Goal: Task Accomplishment & Management: Use online tool/utility

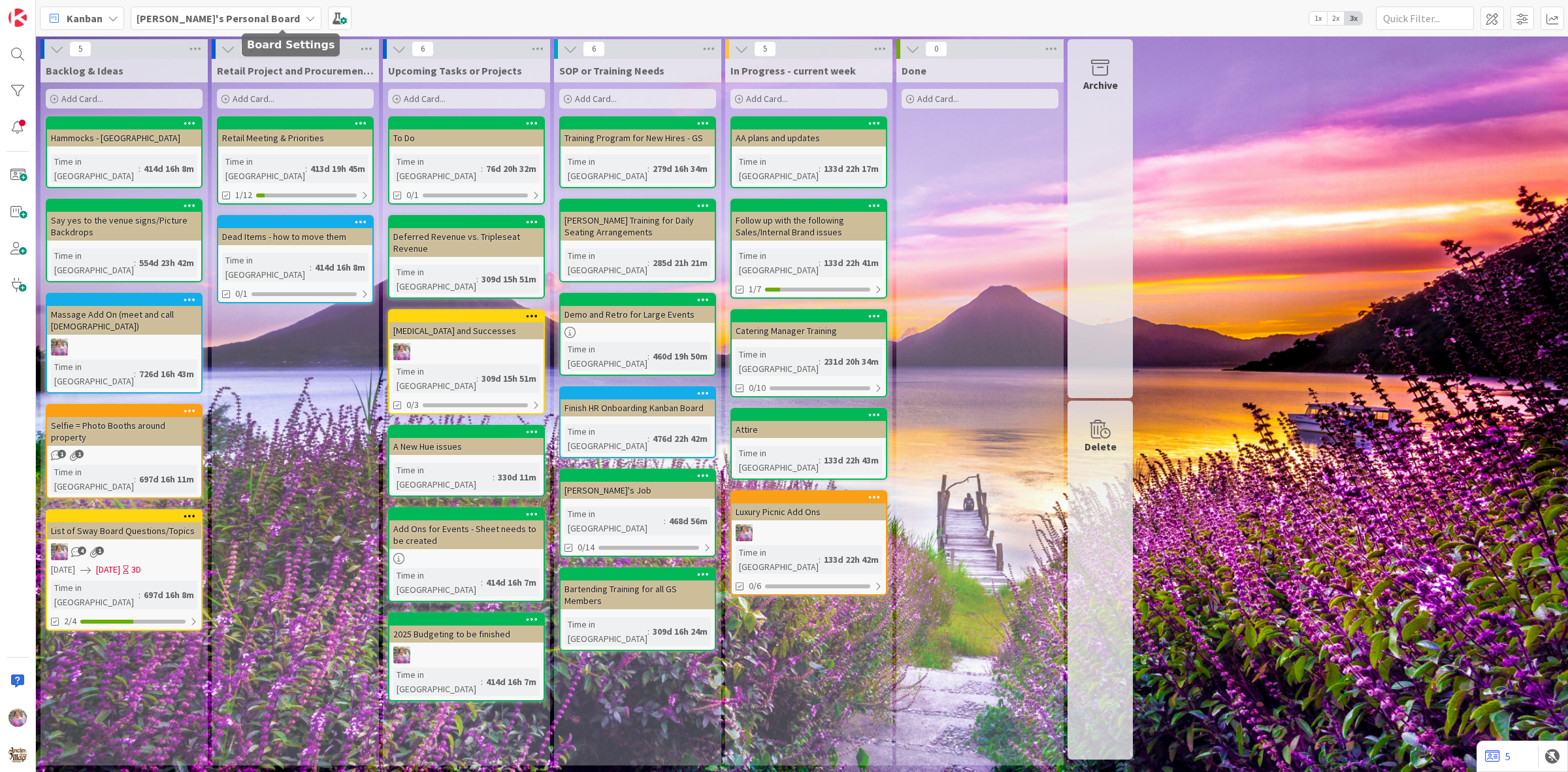
click at [189, 22] on b "Olivia's Personal Board" at bounding box center [218, 18] width 163 height 13
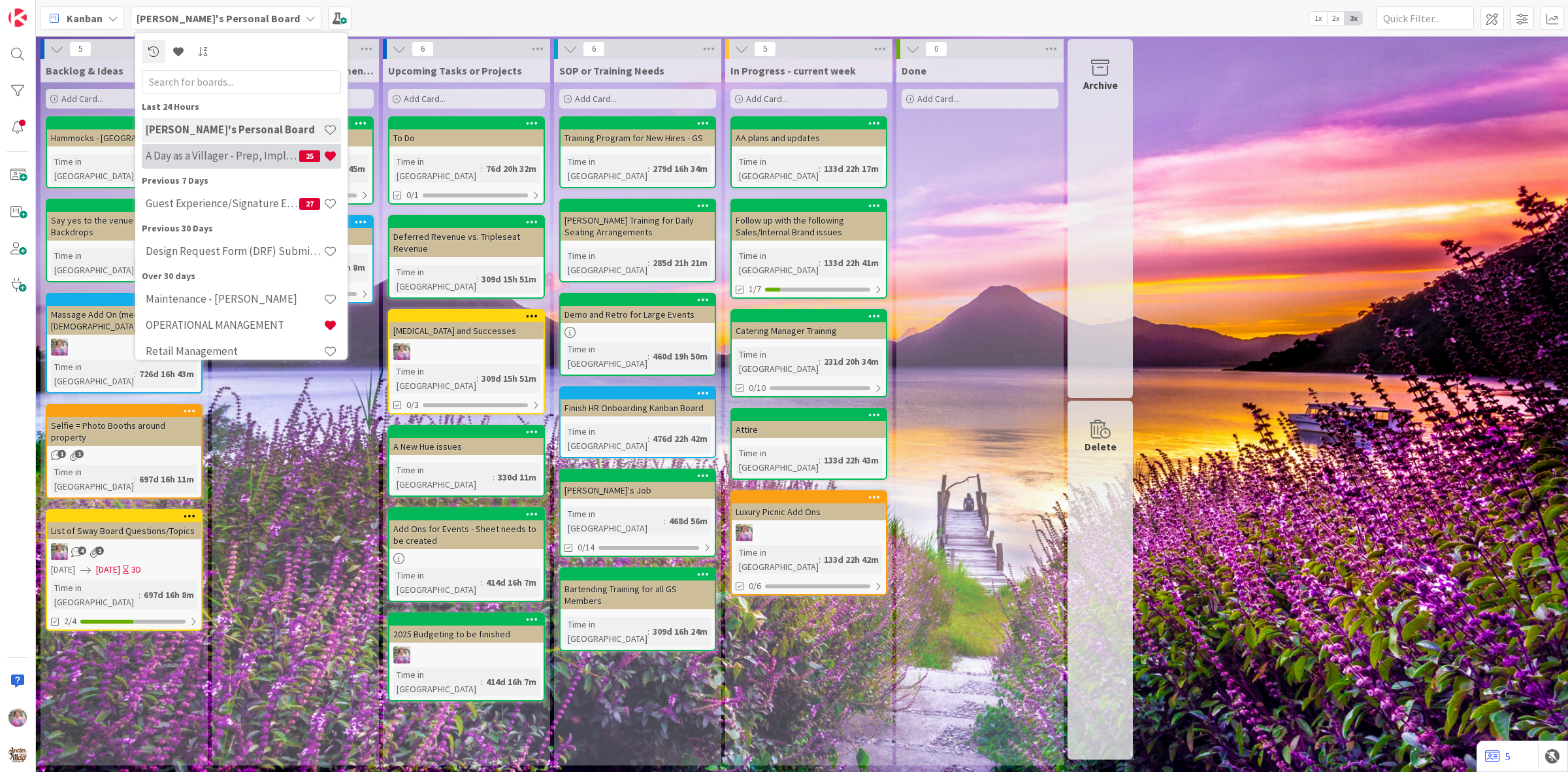
click at [216, 160] on h4 "A Day as a Villager - Prep, Implement and Execute" at bounding box center [222, 156] width 154 height 13
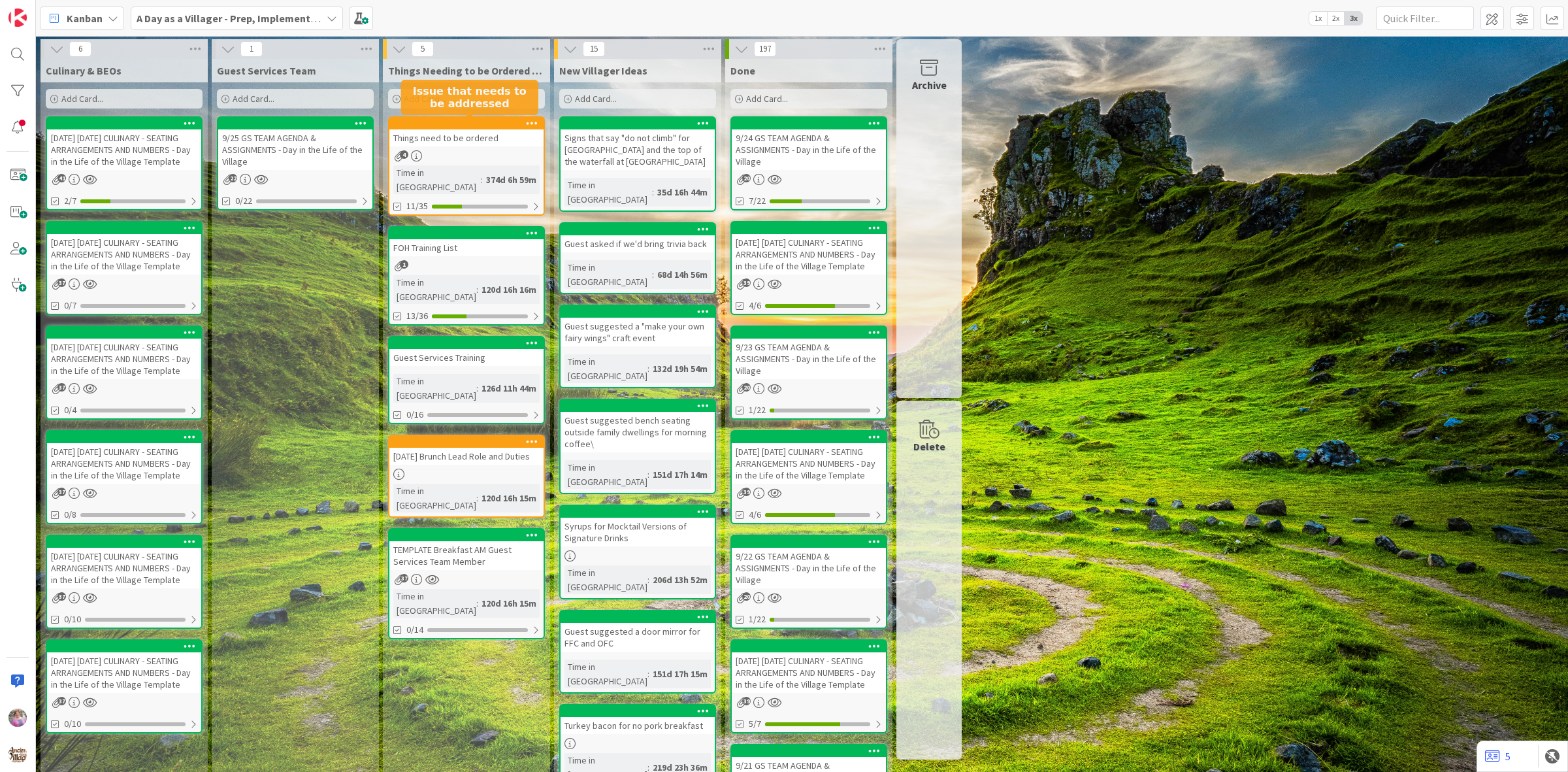
click at [428, 128] on div at bounding box center [469, 124] width 149 height 9
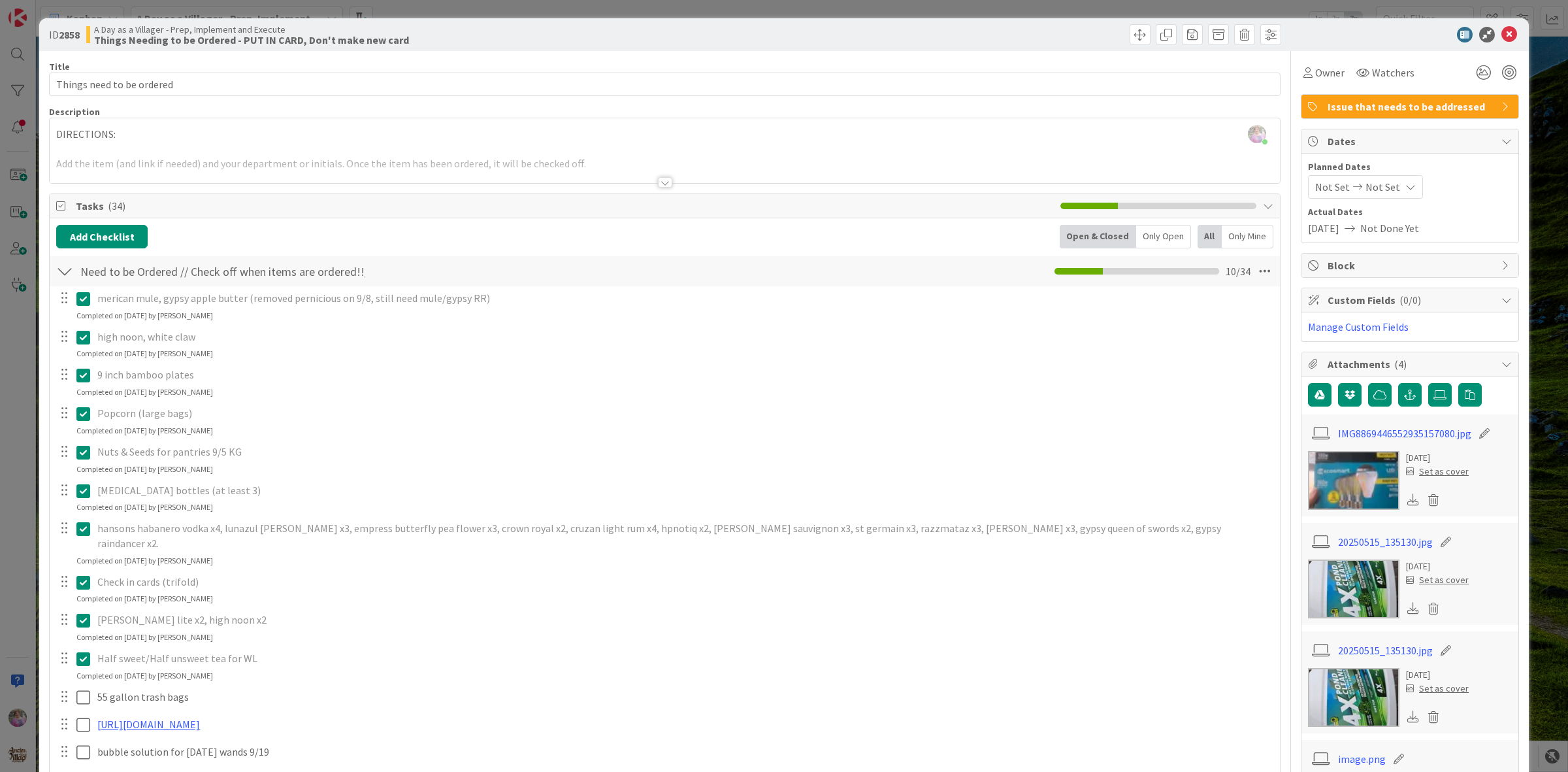
scroll to position [299, 0]
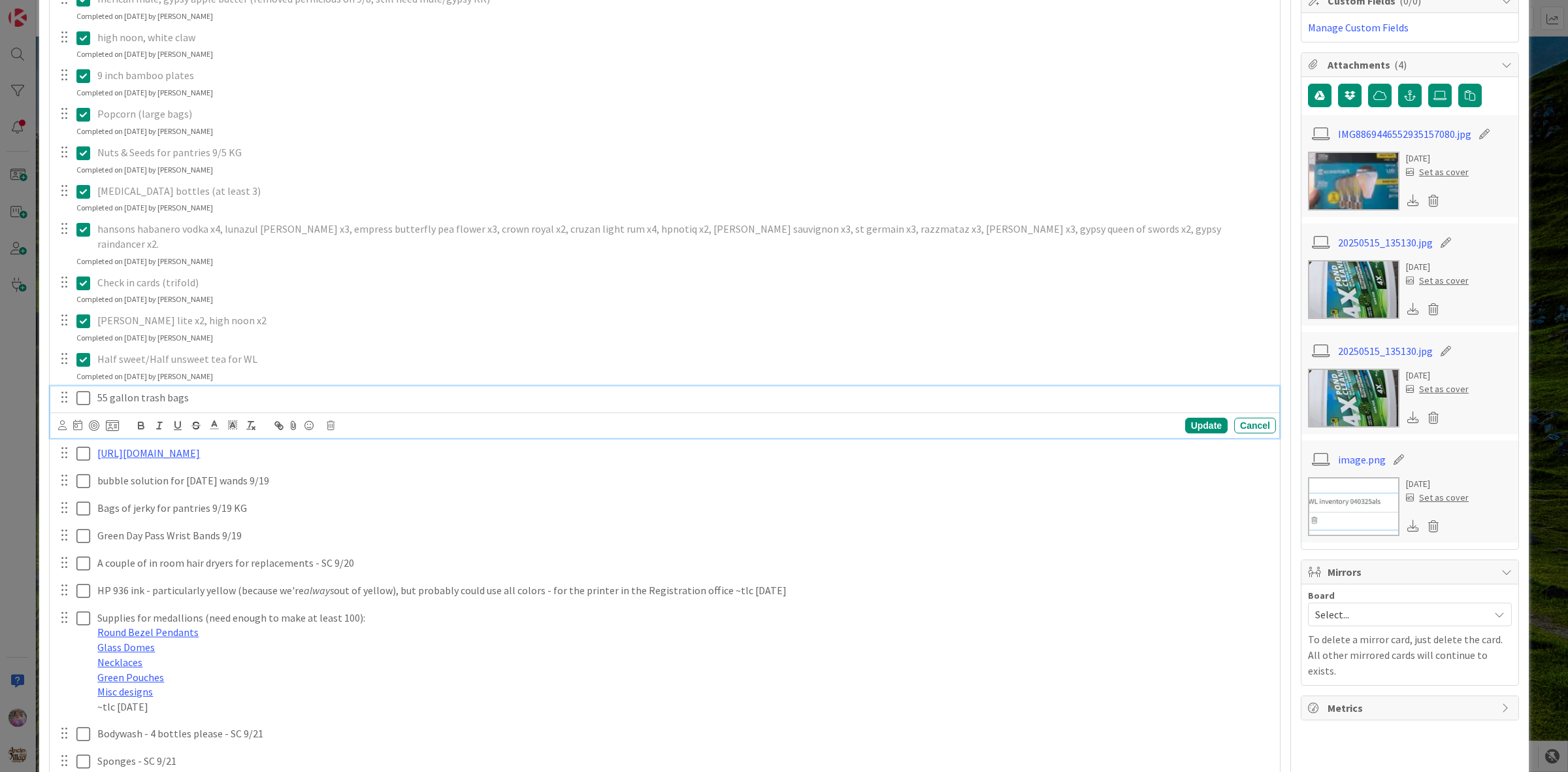
click at [79, 390] on icon at bounding box center [83, 397] width 14 height 15
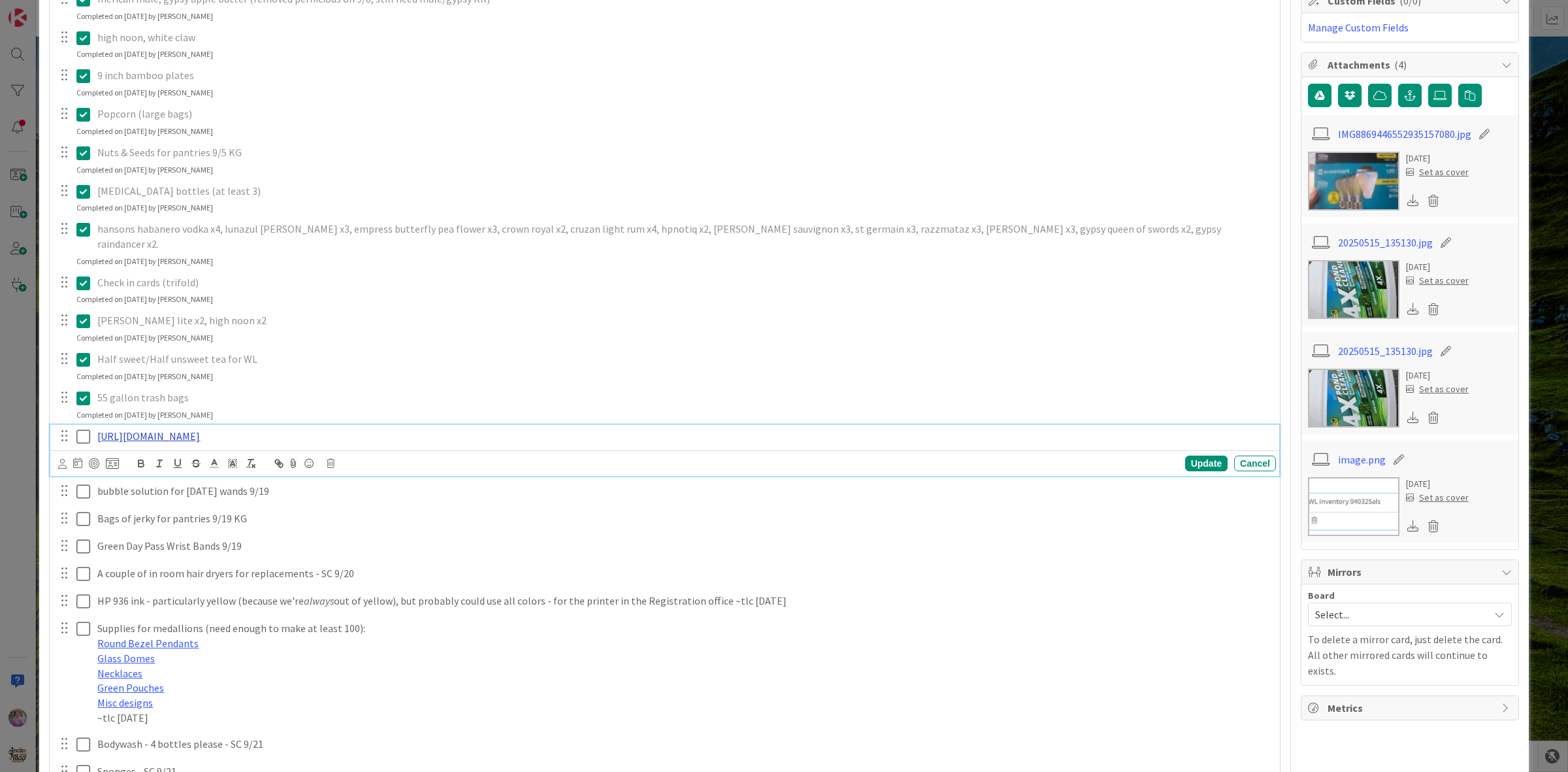
click at [200, 429] on link "https://www.amazon.com/Adhesive-Supermarket-Bookshelf-Business-Students/dp/B0BJ…" at bounding box center [149, 436] width 103 height 13
click at [587, 482] on link "https://www.amazon.com/Adhesive-Supermarket-Bookshelf-Business-Students/dp/B0BJ…" at bounding box center [569, 490] width 89 height 17
click at [84, 428] on icon at bounding box center [83, 436] width 14 height 15
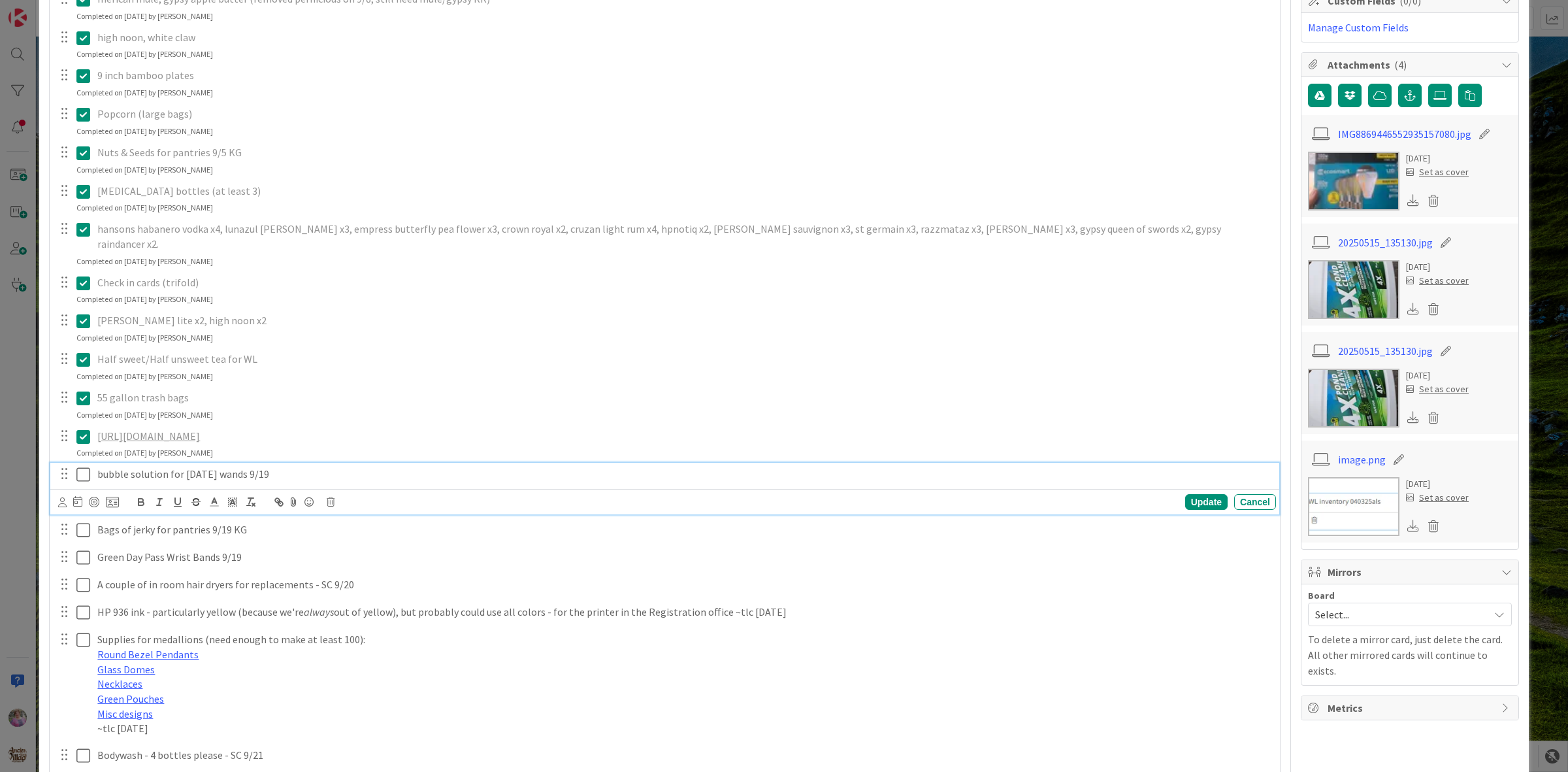
click at [82, 482] on icon at bounding box center [83, 474] width 14 height 15
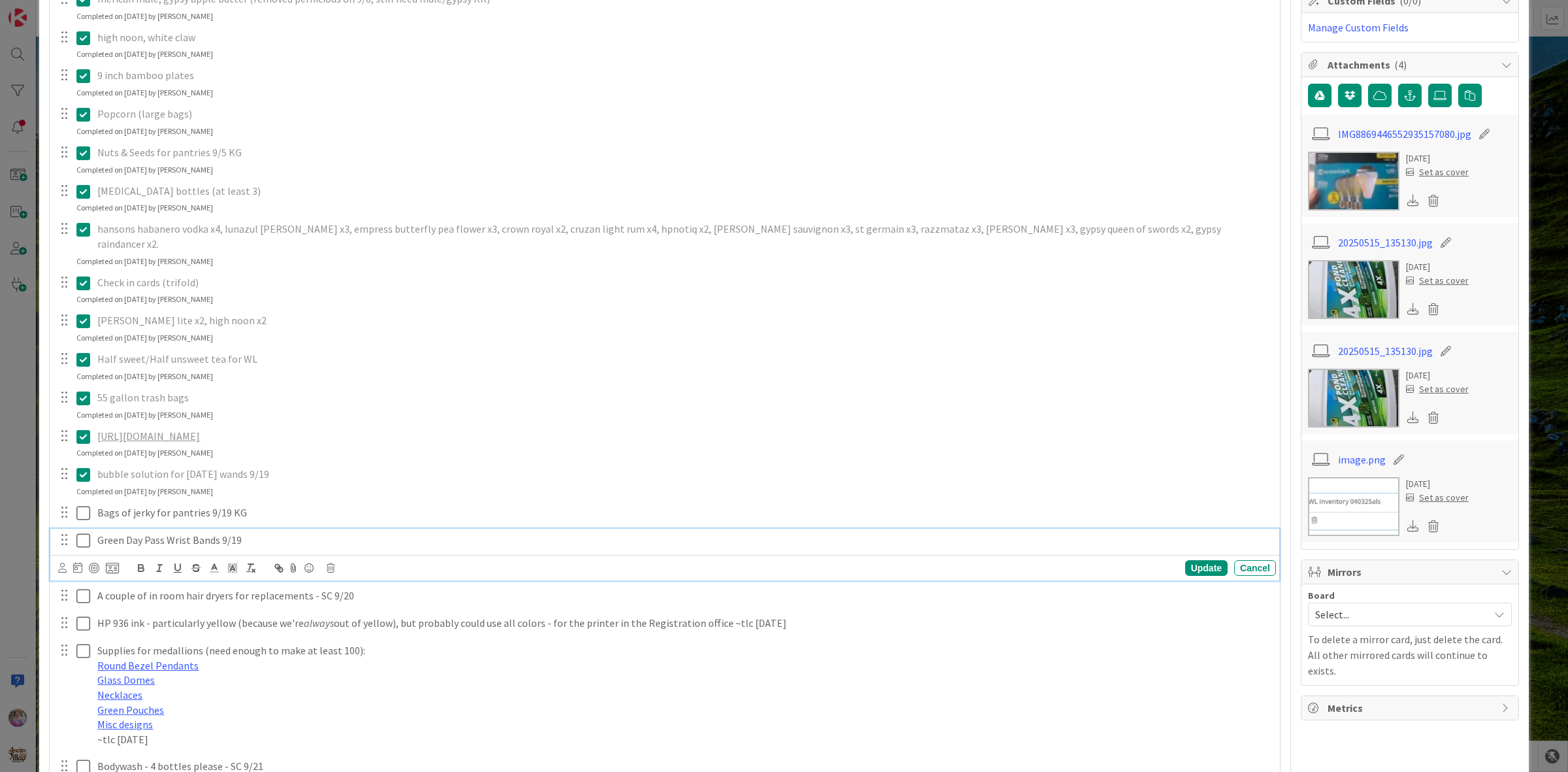
click at [79, 549] on icon at bounding box center [83, 540] width 14 height 15
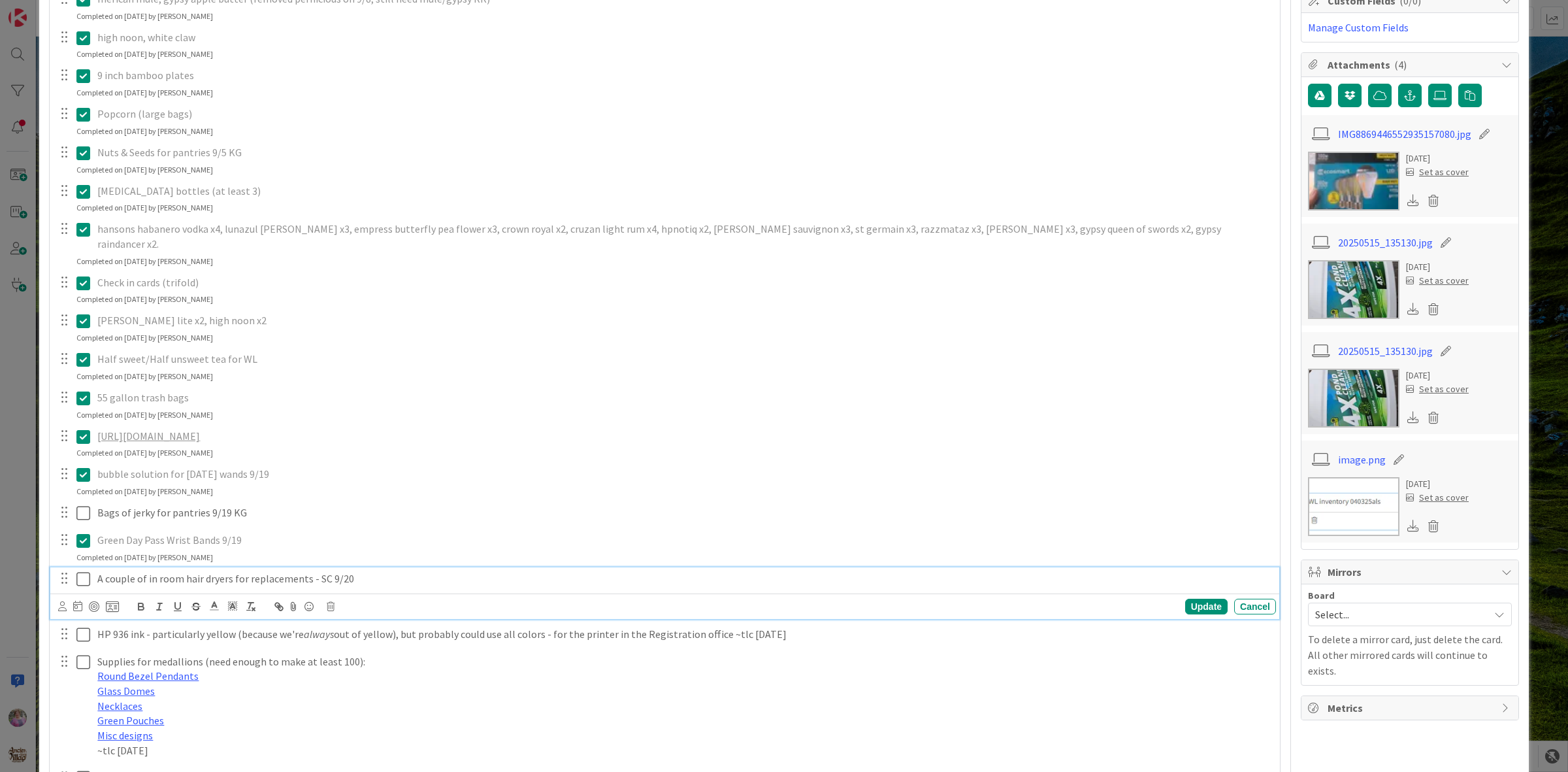
click at [83, 587] on icon at bounding box center [83, 579] width 14 height 15
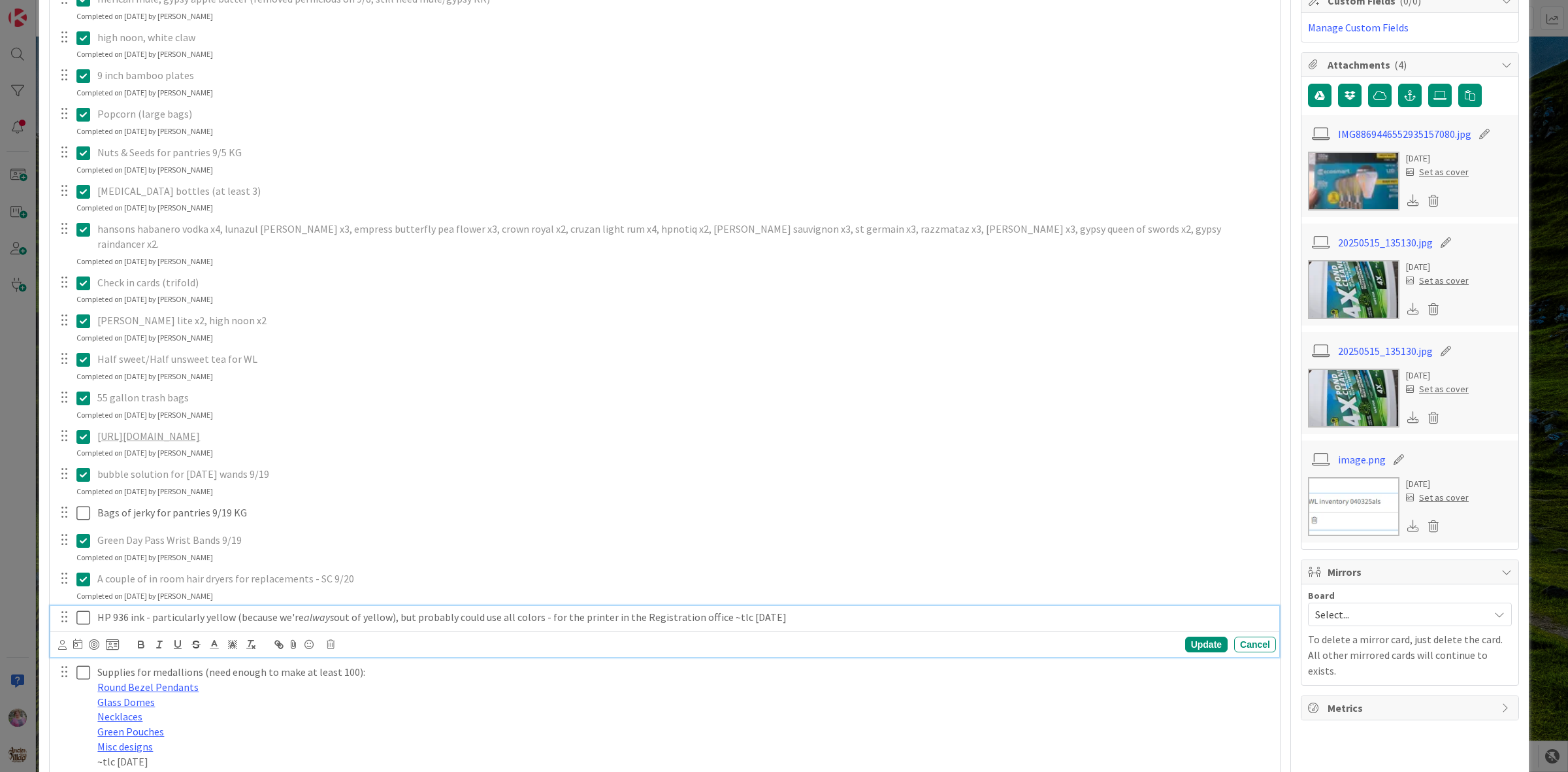
click at [82, 625] on icon at bounding box center [83, 617] width 14 height 15
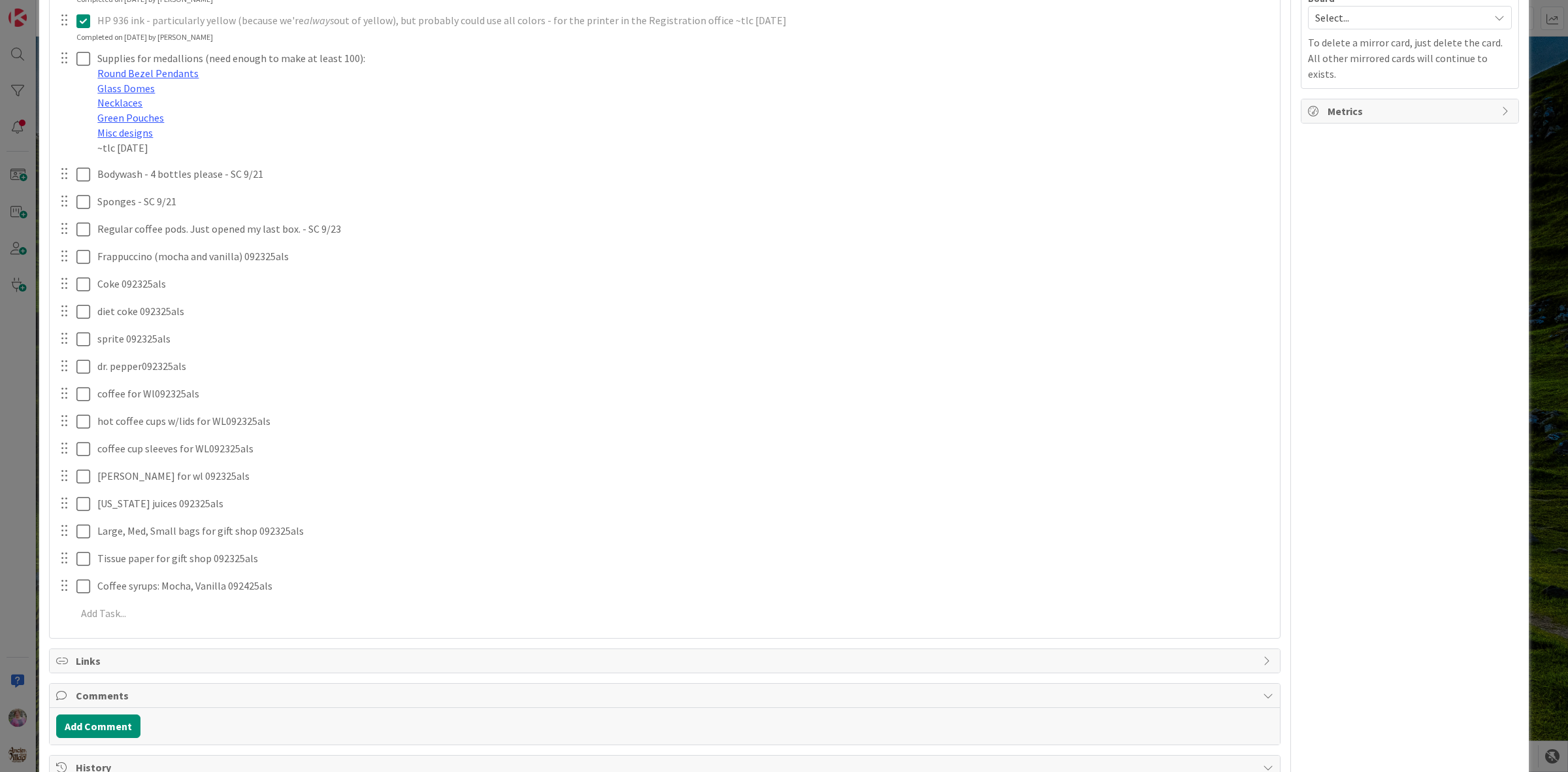
scroll to position [899, 0]
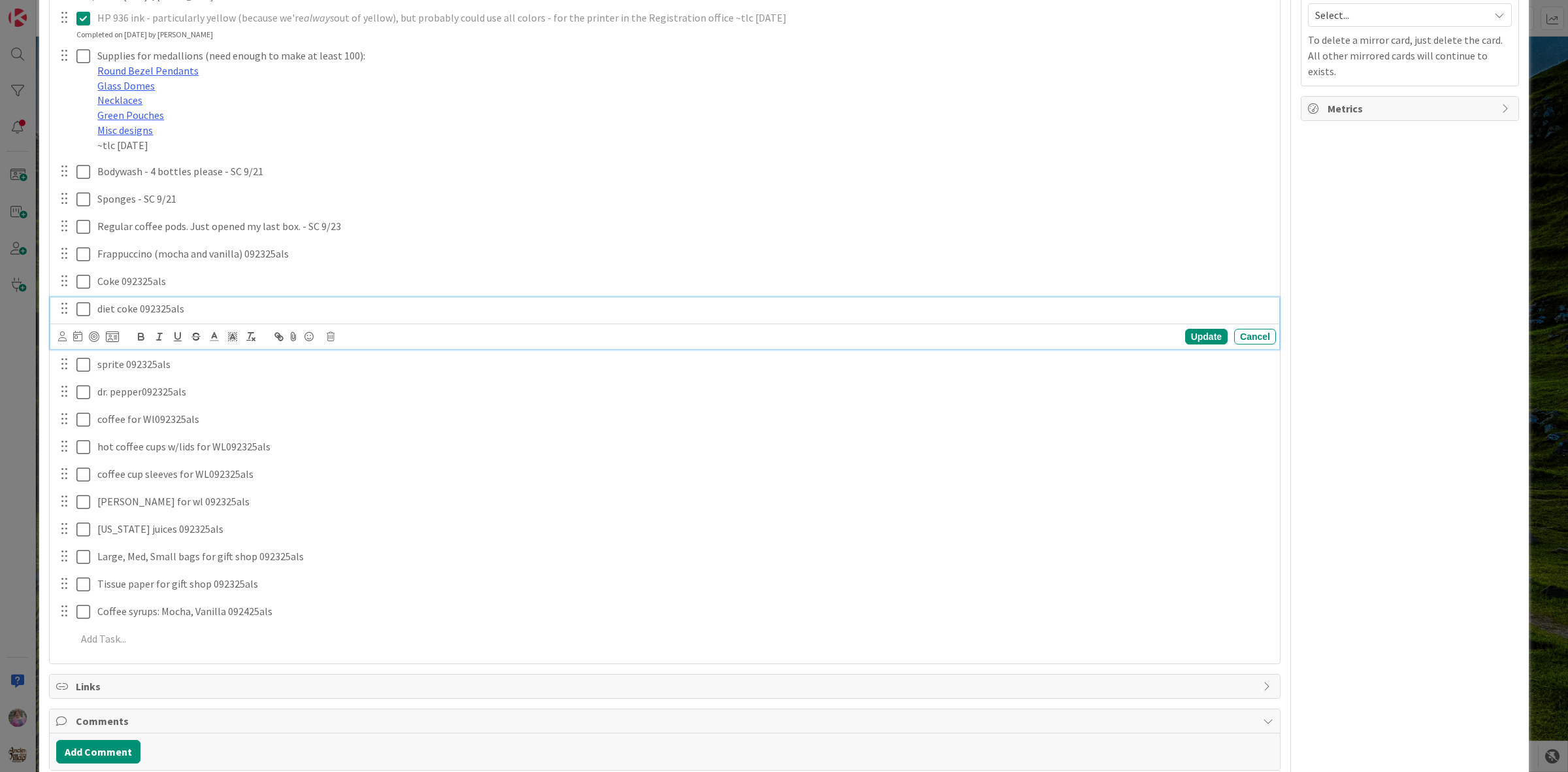
click at [86, 317] on icon at bounding box center [83, 309] width 14 height 15
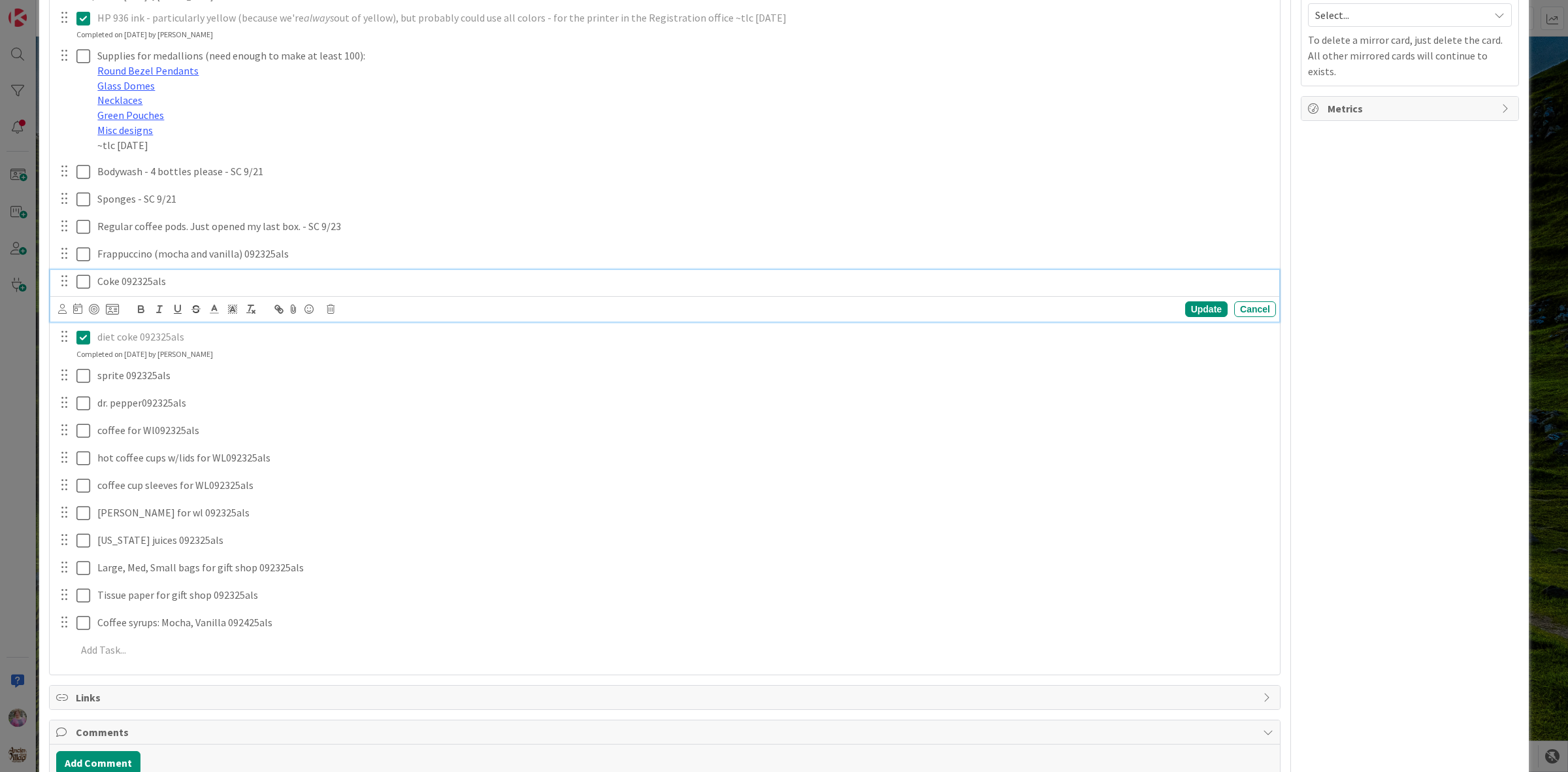
click at [83, 290] on icon at bounding box center [83, 282] width 14 height 15
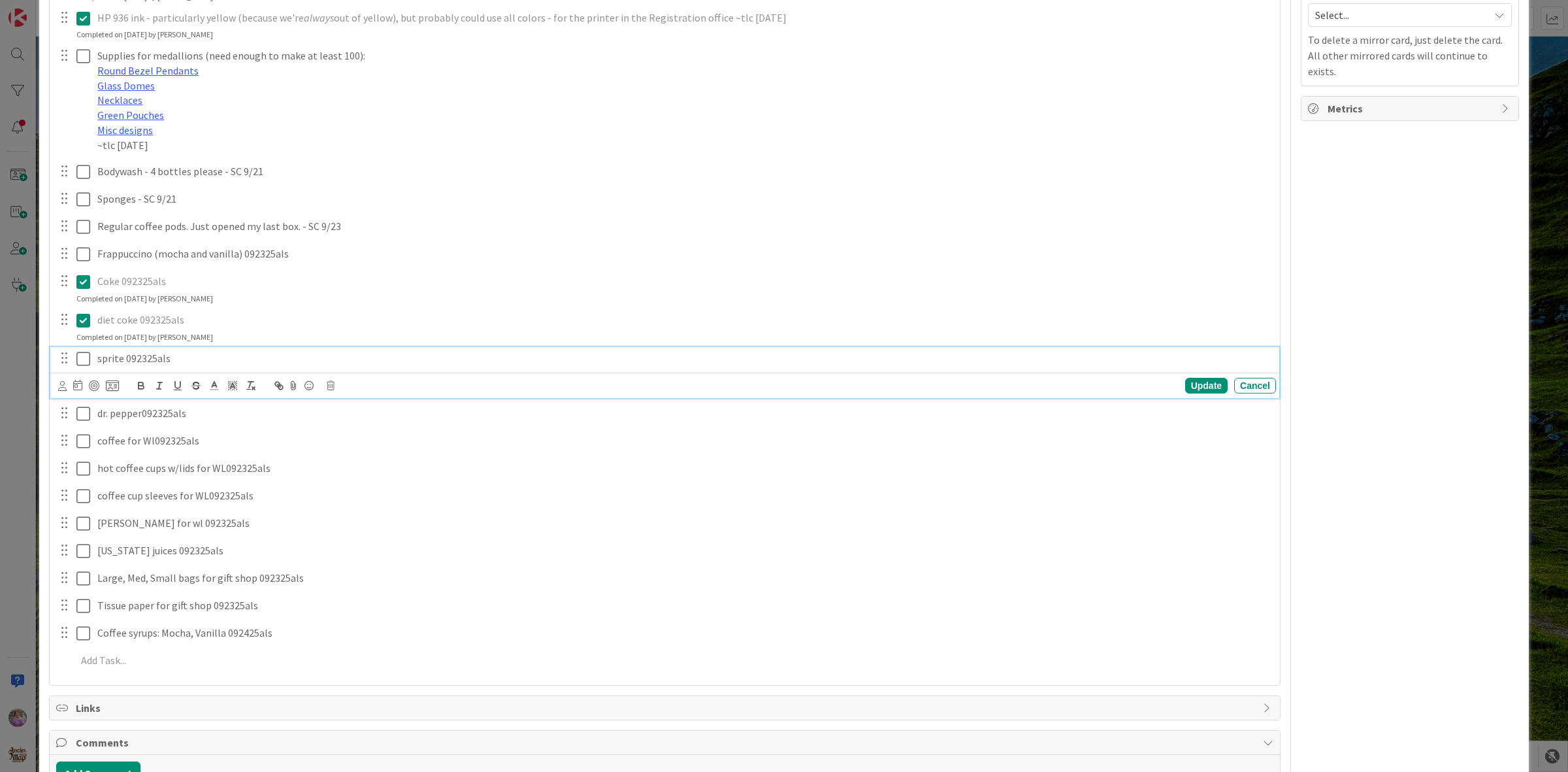
click at [80, 366] on icon at bounding box center [83, 358] width 14 height 15
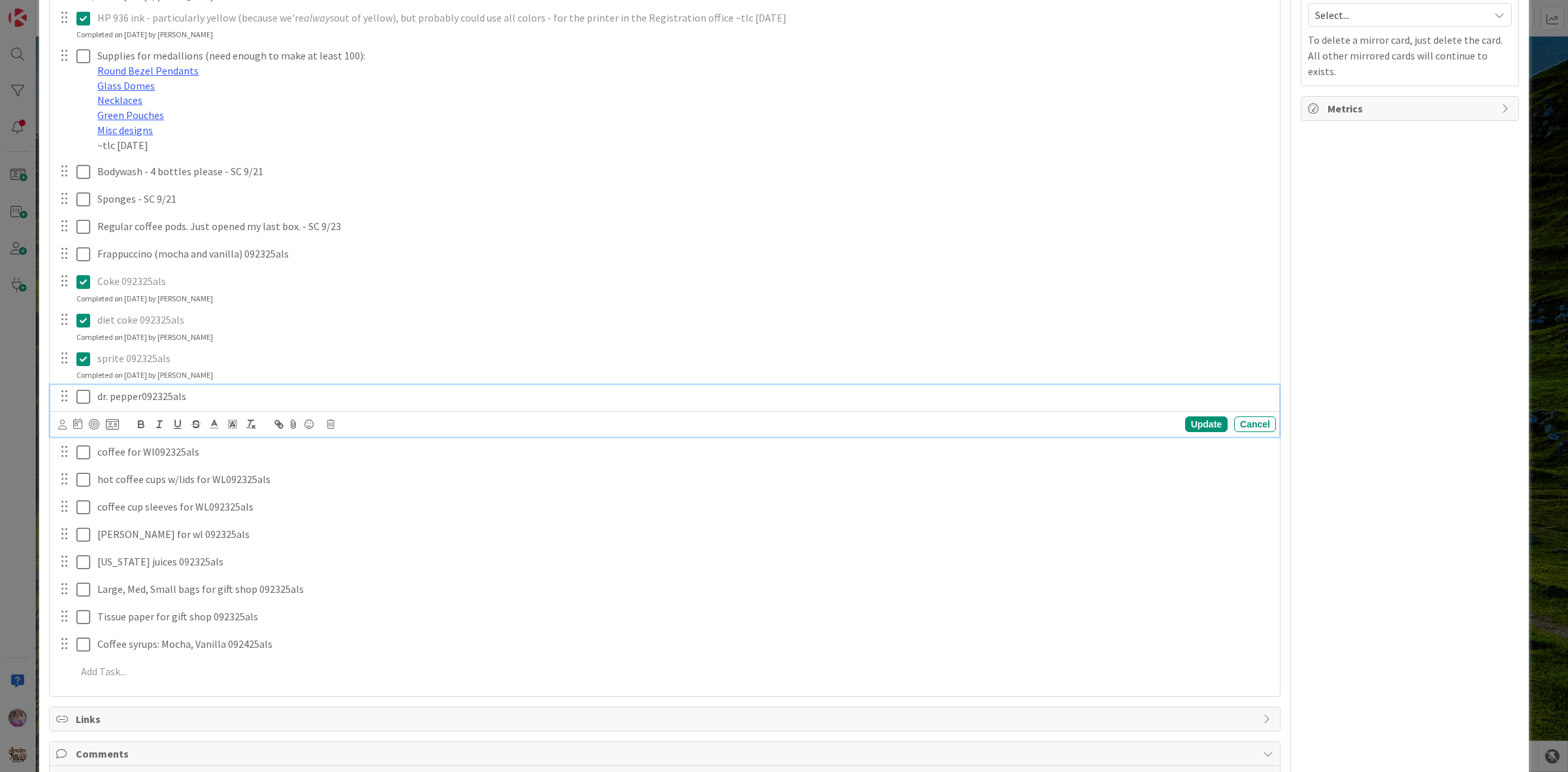
click at [84, 405] on icon at bounding box center [83, 396] width 14 height 15
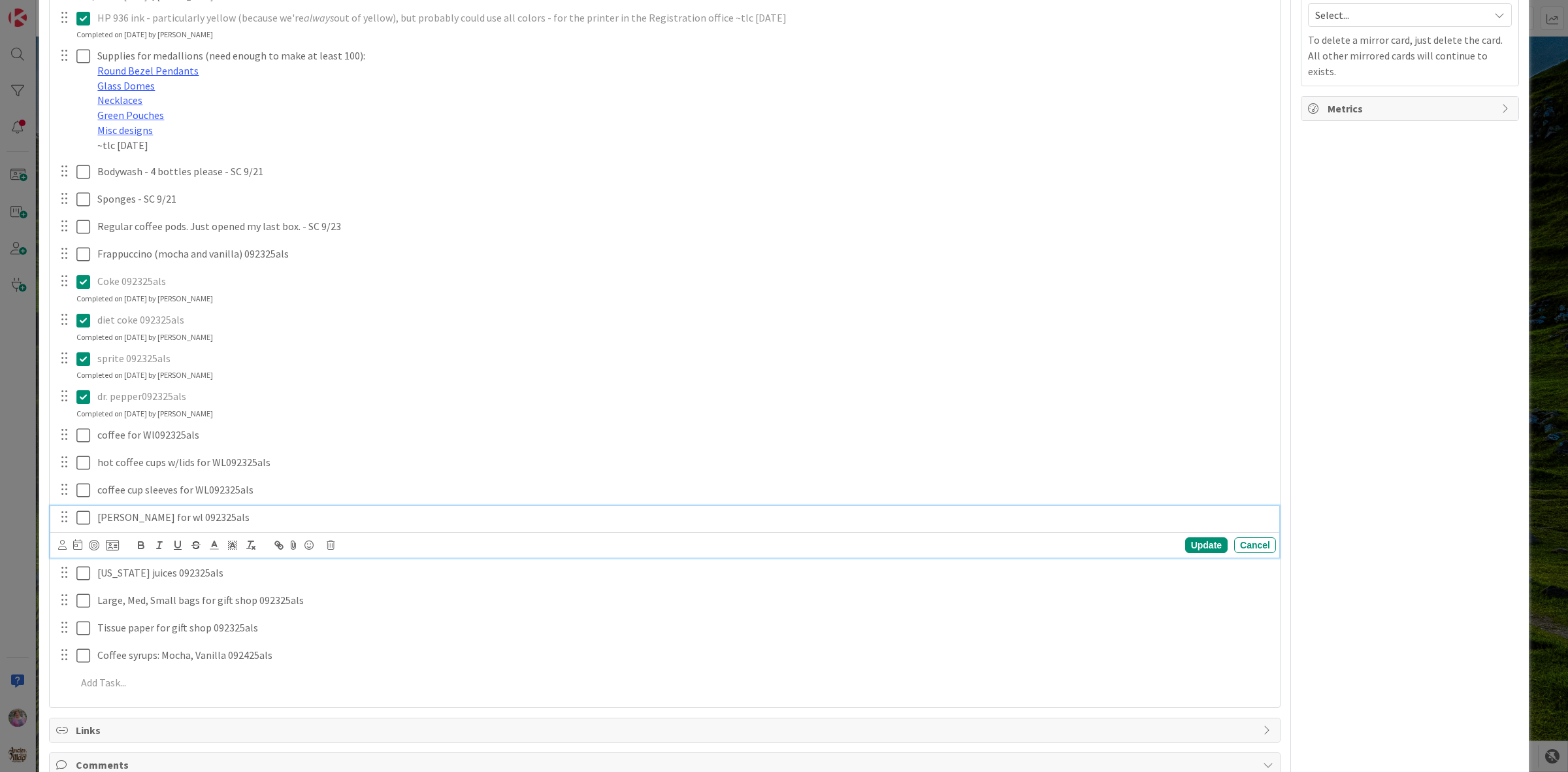
click at [87, 526] on icon at bounding box center [83, 517] width 14 height 15
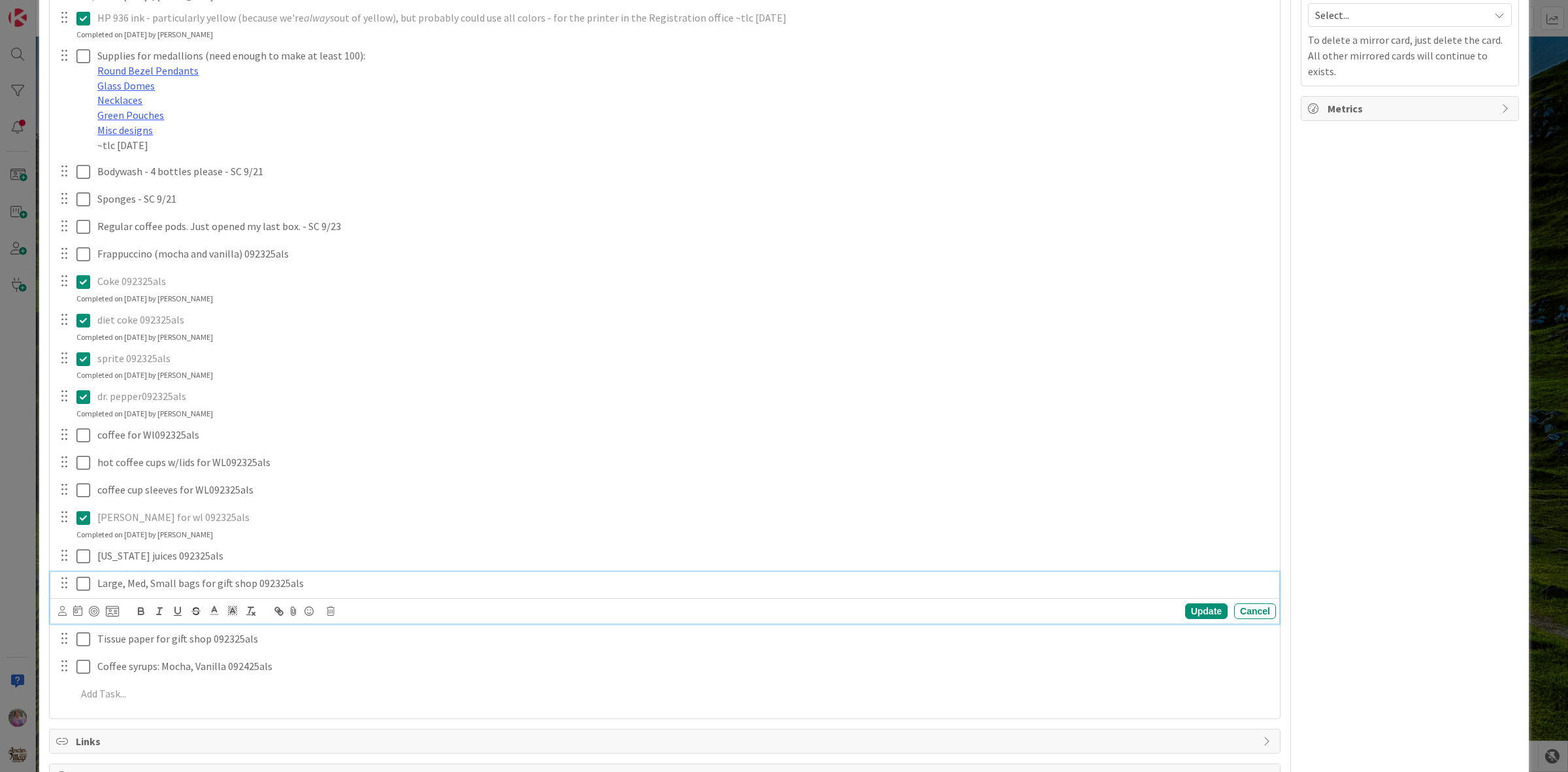
click at [80, 592] on icon at bounding box center [83, 583] width 14 height 15
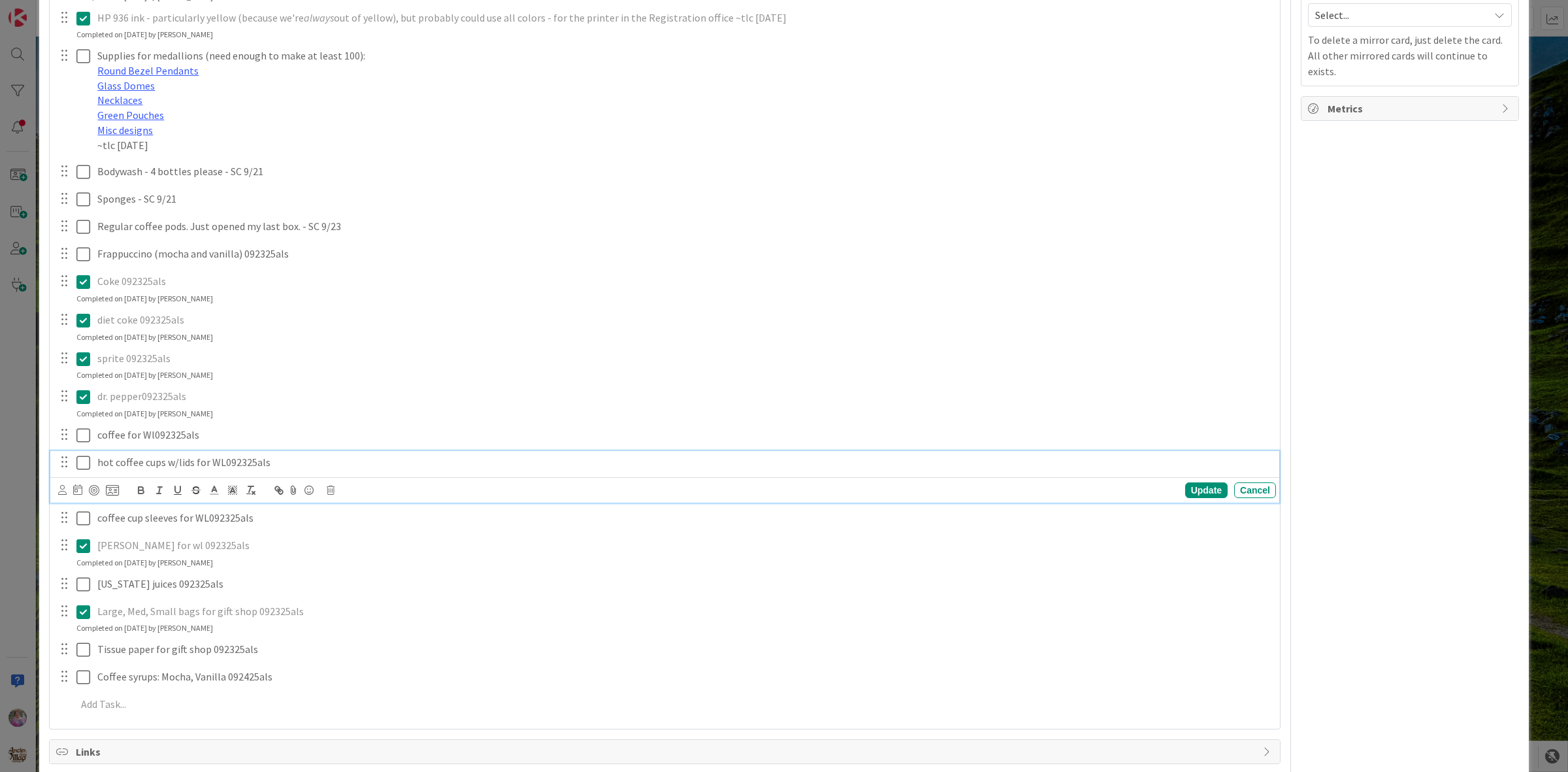
click at [79, 470] on icon at bounding box center [83, 462] width 14 height 15
